Goal: Task Accomplishment & Management: Complete application form

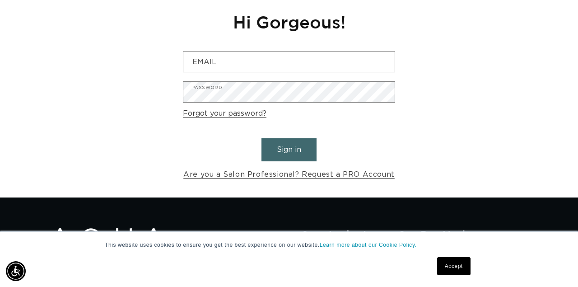
scroll to position [0, 1027]
click at [367, 171] on link "Are you a Salon Professional? Request a PRO Account" at bounding box center [288, 174] width 211 height 13
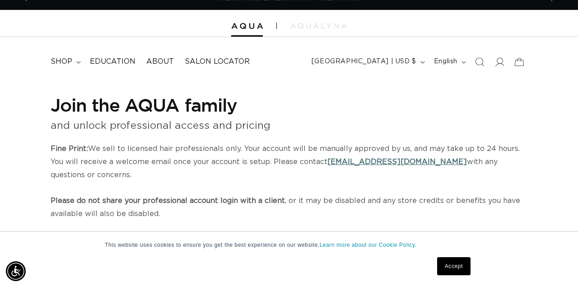
select select "US"
select select "[GEOGRAPHIC_DATA]"
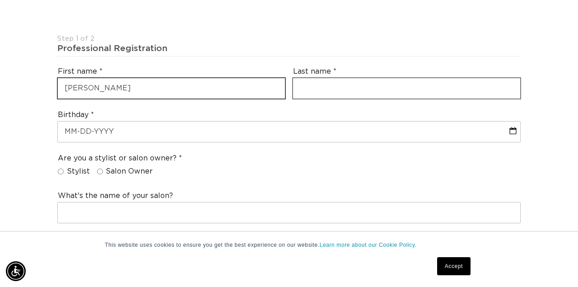
type input "bridgette"
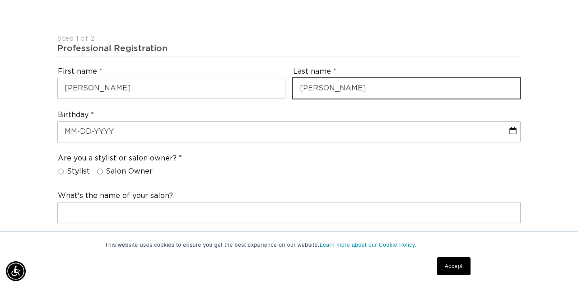
scroll to position [0, 1027]
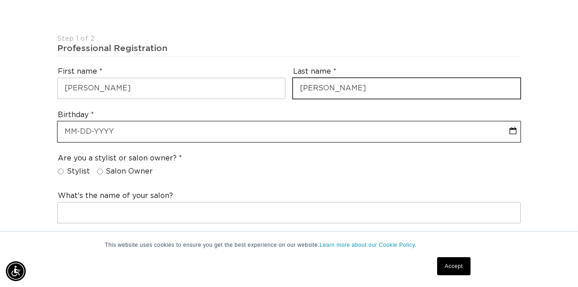
type input "vasquez"
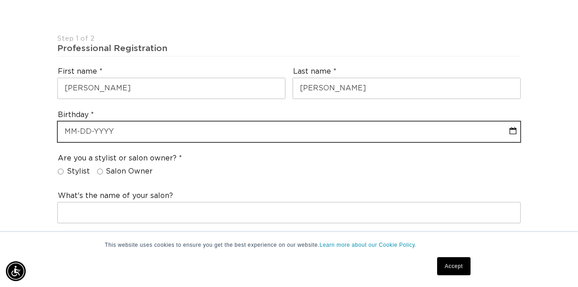
select select "8"
select select "2025"
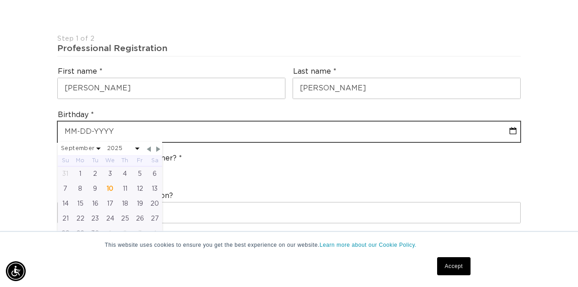
select select "8"
select select "2025"
type input "05"
select select "8"
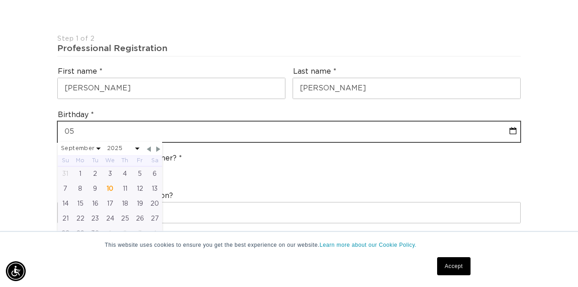
select select "2025"
type input "05-2"
select select "8"
select select "2025"
type input "05-26"
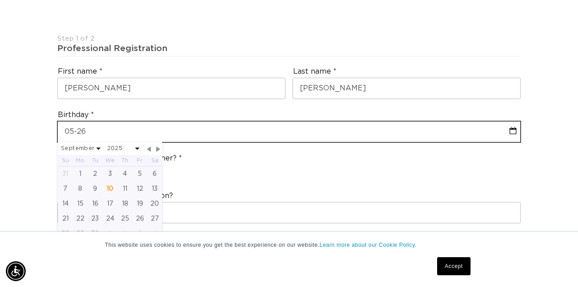
select select "8"
select select "2025"
type input "05-26-1"
select select "8"
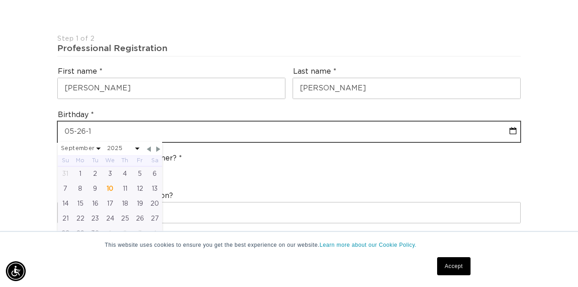
select select "2025"
type input "05-26-19"
select select "8"
select select "2025"
type input "05-26-197"
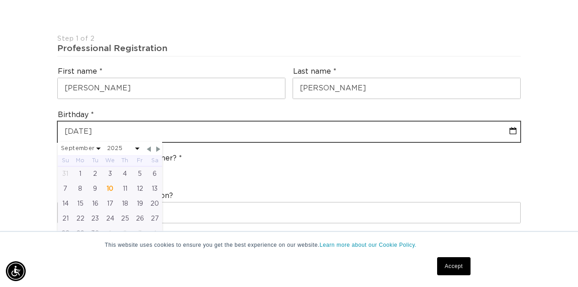
select select "8"
select select "2025"
type input "05-26-1971"
select select "4"
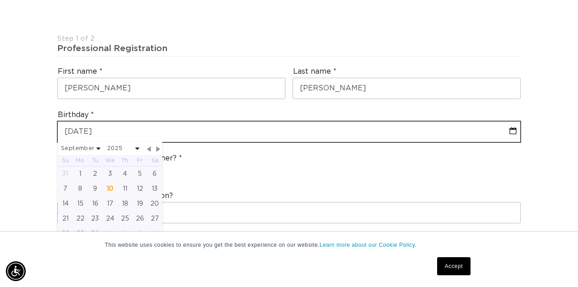
select select "1971"
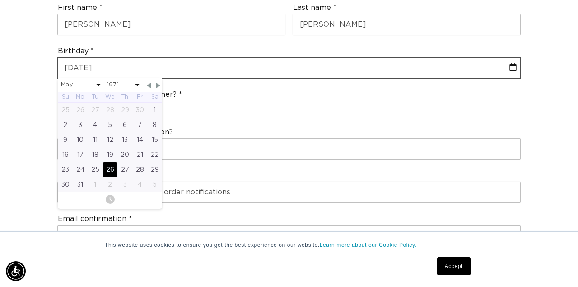
scroll to position [296, 0]
type input "05-26-1971"
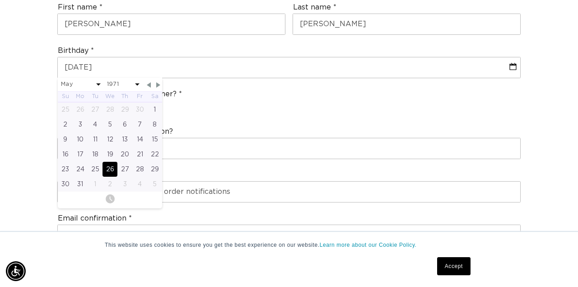
click at [112, 162] on div "26" at bounding box center [109, 169] width 15 height 15
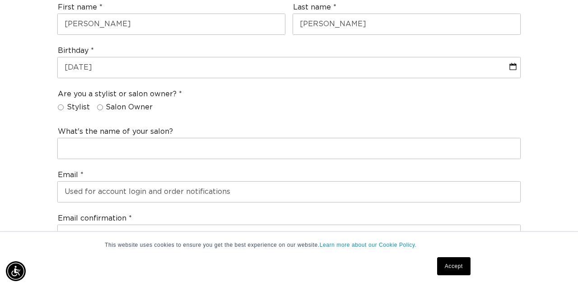
scroll to position [0, 1027]
click at [98, 104] on input "Salon Owner" at bounding box center [100, 107] width 6 height 6
radio input "true"
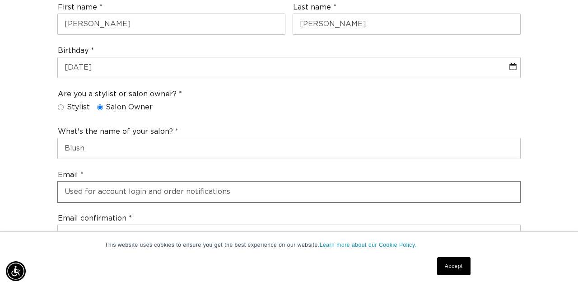
type input "Blush"
type input "bgv123@live.com"
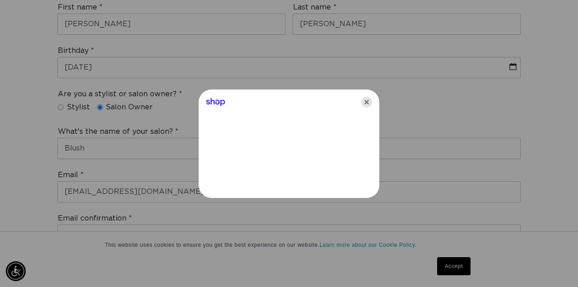
scroll to position [0, 1027]
click at [369, 100] on icon "Close" at bounding box center [366, 102] width 11 height 11
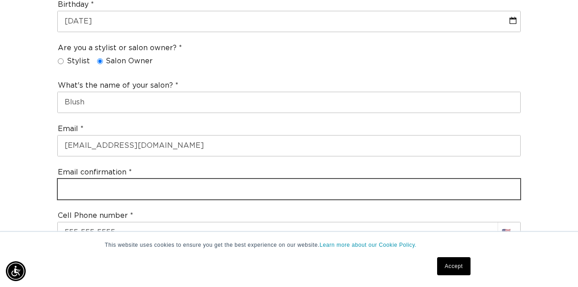
scroll to position [0, 513]
type input "bgv123@live.com"
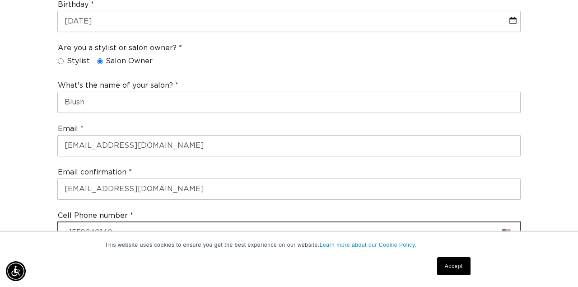
scroll to position [0, 1027]
type input "+1 559 240 1402"
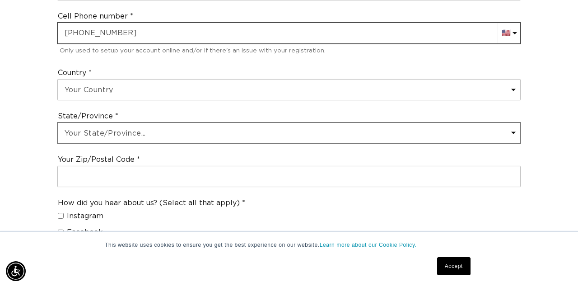
scroll to position [0, 513]
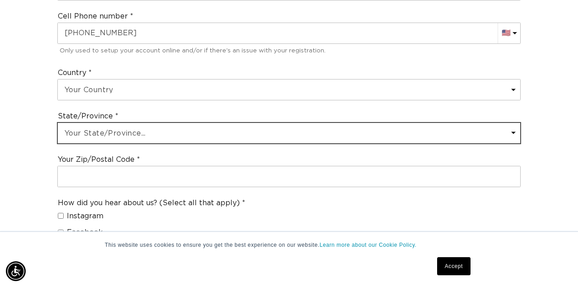
select select "California"
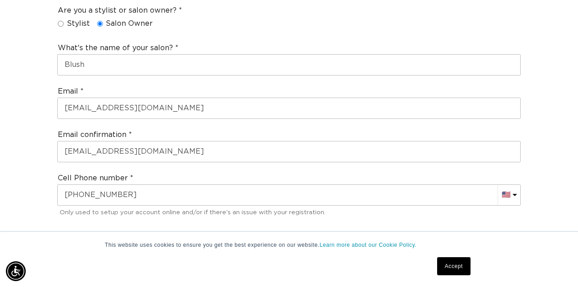
scroll to position [0, 0]
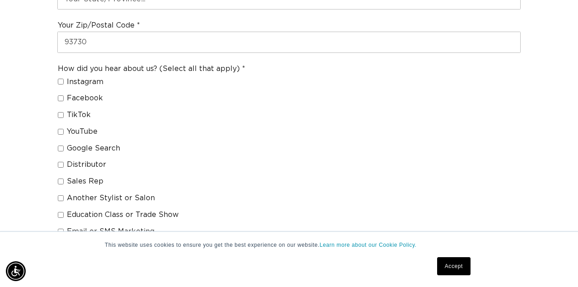
type input "93730"
click at [59, 178] on input "Sales Rep" at bounding box center [61, 181] width 6 height 6
checkbox input "true"
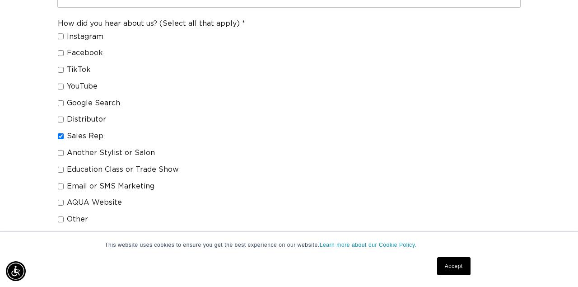
click at [58, 150] on input "Another Stylist or Salon" at bounding box center [61, 153] width 6 height 6
checkbox input "true"
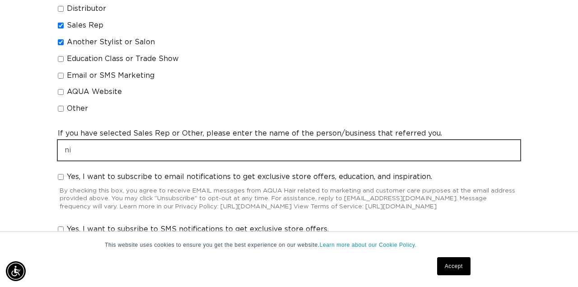
type input "n"
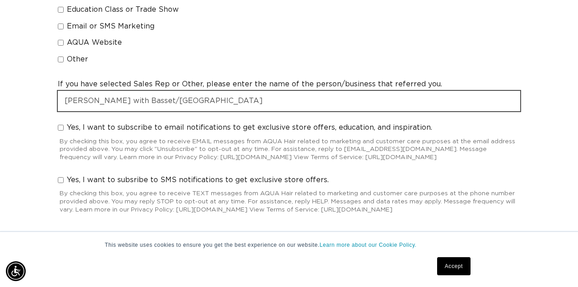
scroll to position [0, 513]
type input "Nikki with Basset/Fresno"
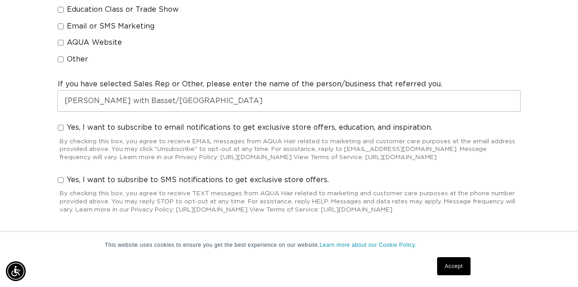
click at [61, 125] on input "Yes, I want to subscribe to email notifications to get exclusive store offers, …" at bounding box center [61, 128] width 6 height 6
checkbox input "true"
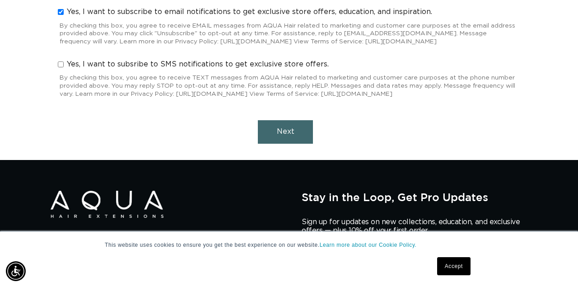
scroll to position [999, 0]
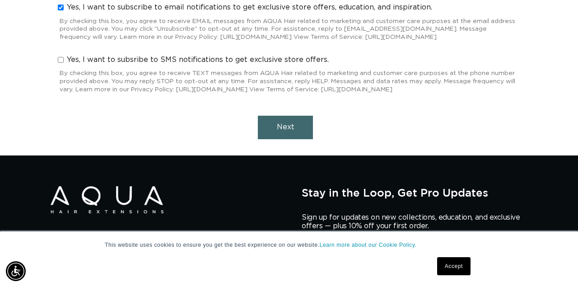
click at [273, 131] on button "Next" at bounding box center [285, 127] width 55 height 23
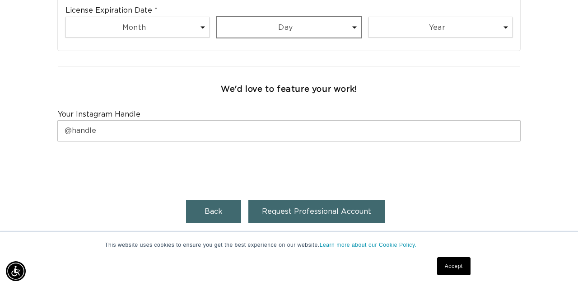
scroll to position [467, 0]
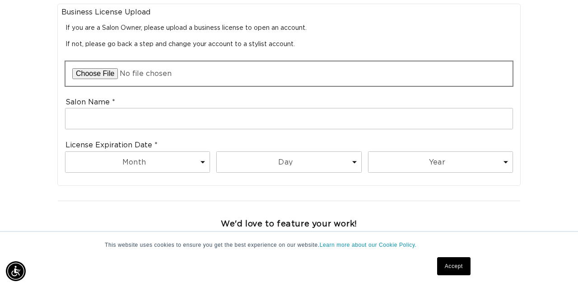
click at [106, 70] on input "file" at bounding box center [288, 73] width 447 height 24
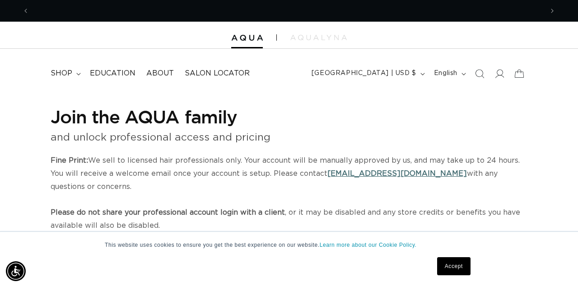
scroll to position [0, 1027]
